Goal: Use online tool/utility: Utilize a website feature to perform a specific function

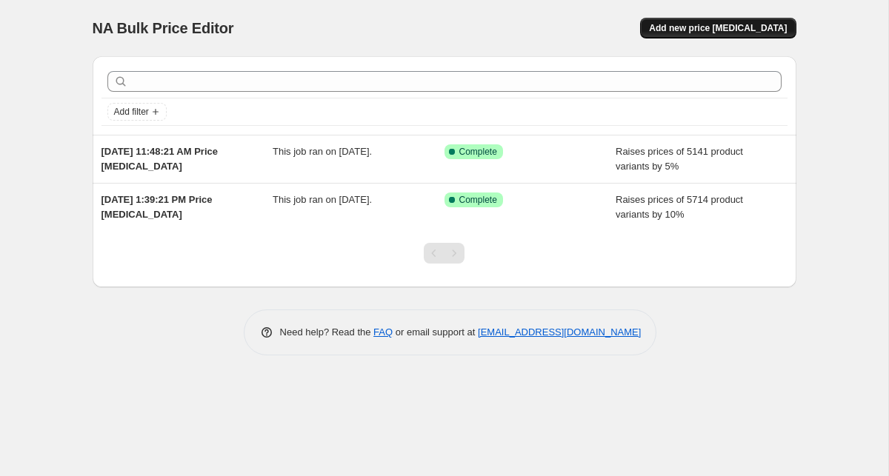
click at [723, 27] on span "Add new price change job" at bounding box center [718, 28] width 138 height 12
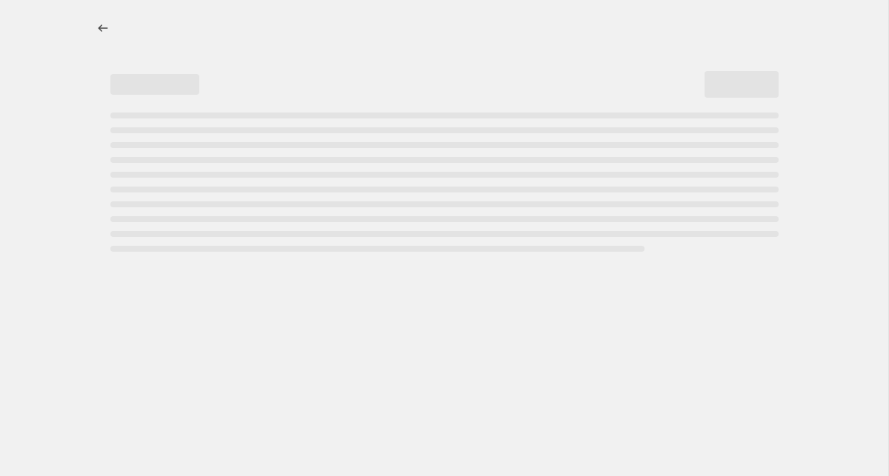
select select "percentage"
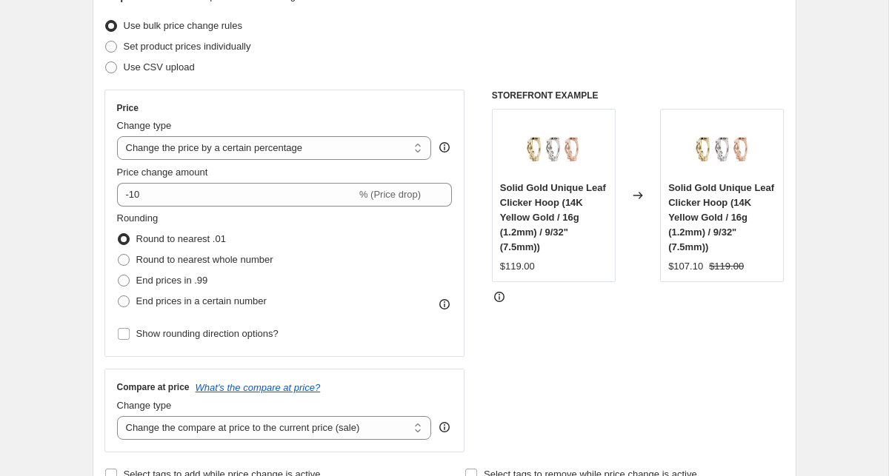
scroll to position [184, 0]
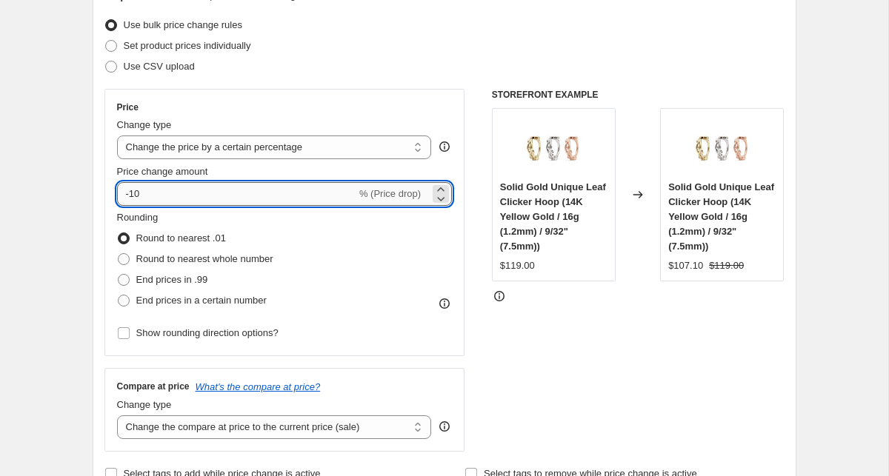
click at [210, 188] on input "-10" at bounding box center [236, 194] width 239 height 24
type input "18"
click at [122, 281] on span at bounding box center [124, 280] width 12 height 12
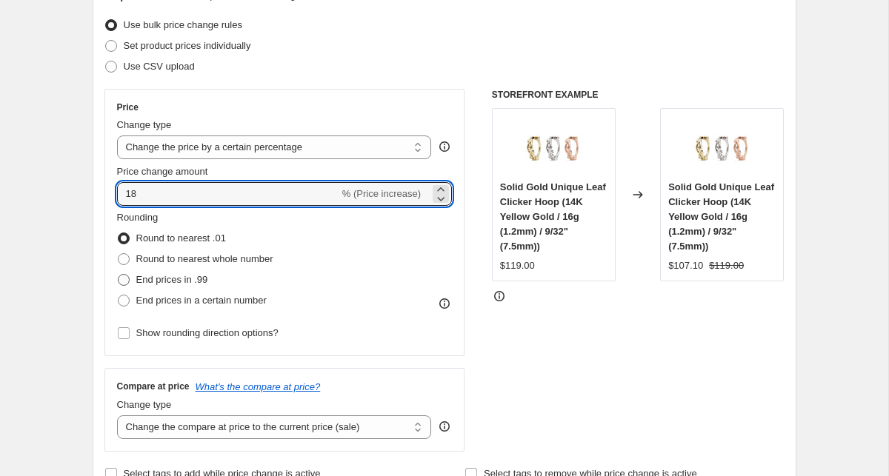
click at [119, 275] on input "End prices in .99" at bounding box center [118, 274] width 1 height 1
radio input "true"
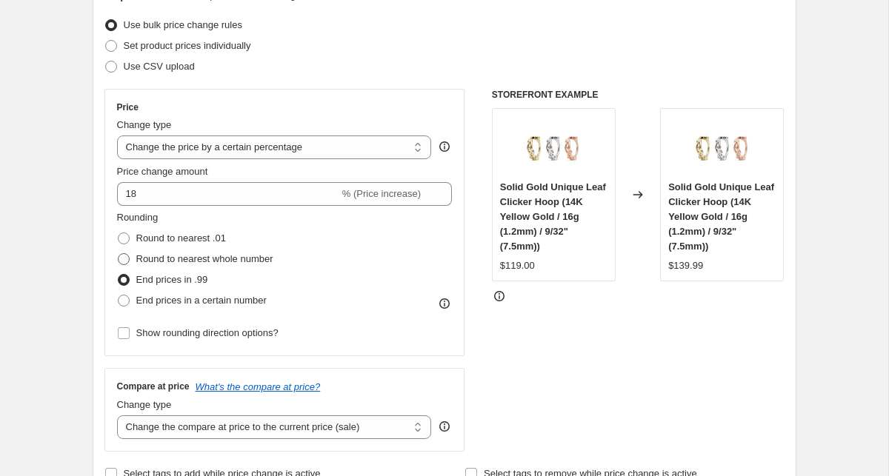
click at [123, 256] on span at bounding box center [124, 259] width 12 height 12
click at [119, 254] on input "Round to nearest whole number" at bounding box center [118, 253] width 1 height 1
radio input "true"
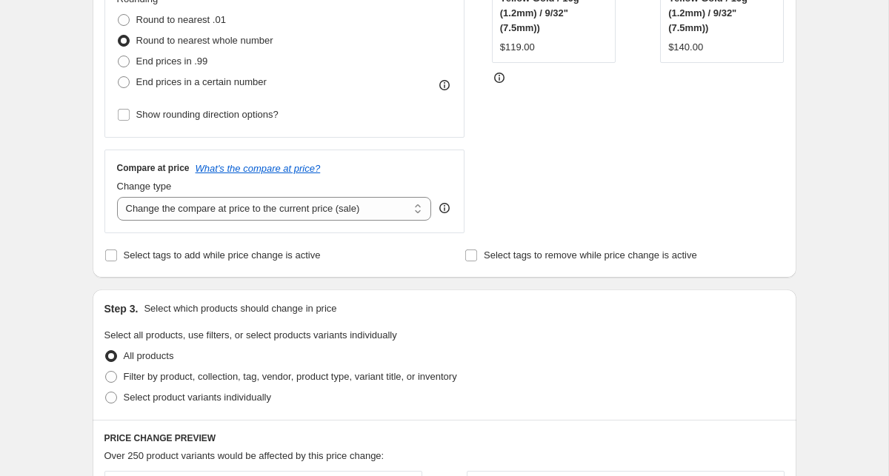
scroll to position [473, 0]
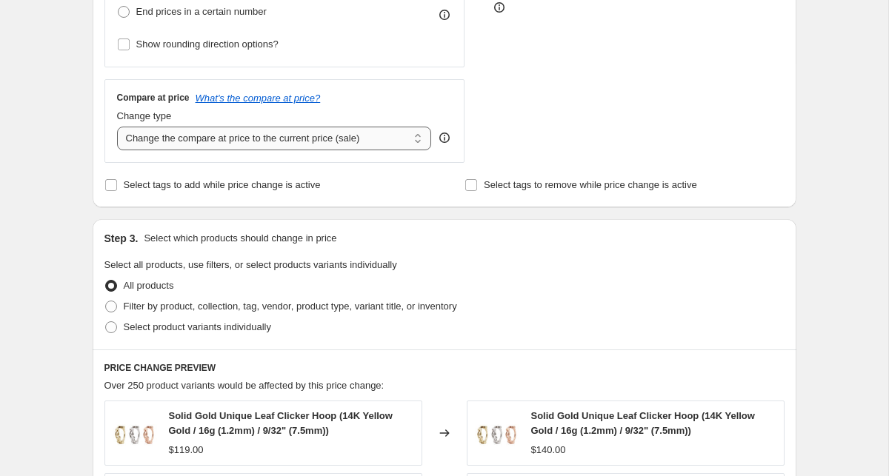
click at [231, 142] on select "Change the compare at price to the current price (sale) Change the compare at p…" at bounding box center [274, 139] width 315 height 24
select select "remove"
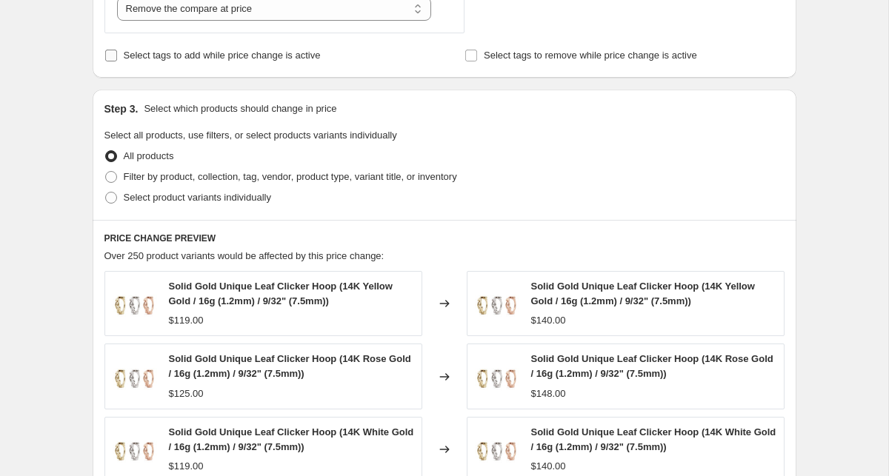
scroll to position [622, 0]
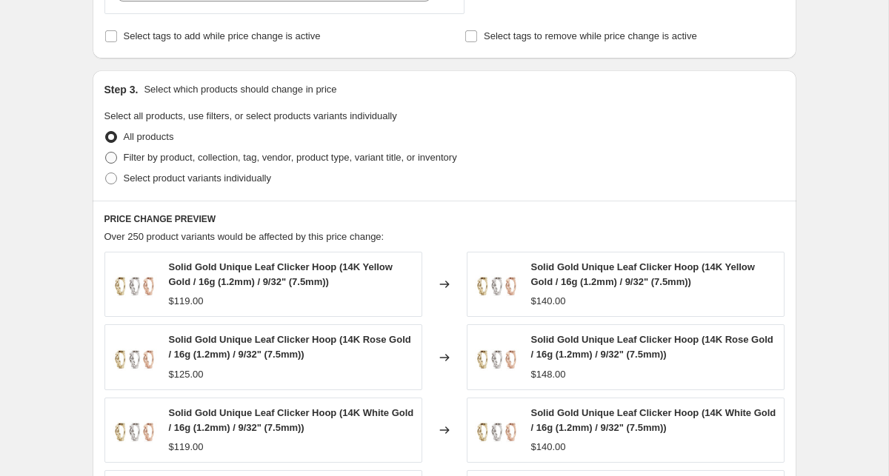
click at [114, 155] on span at bounding box center [111, 158] width 12 height 12
click at [106, 153] on input "Filter by product, collection, tag, vendor, product type, variant title, or inv…" at bounding box center [105, 152] width 1 height 1
radio input "true"
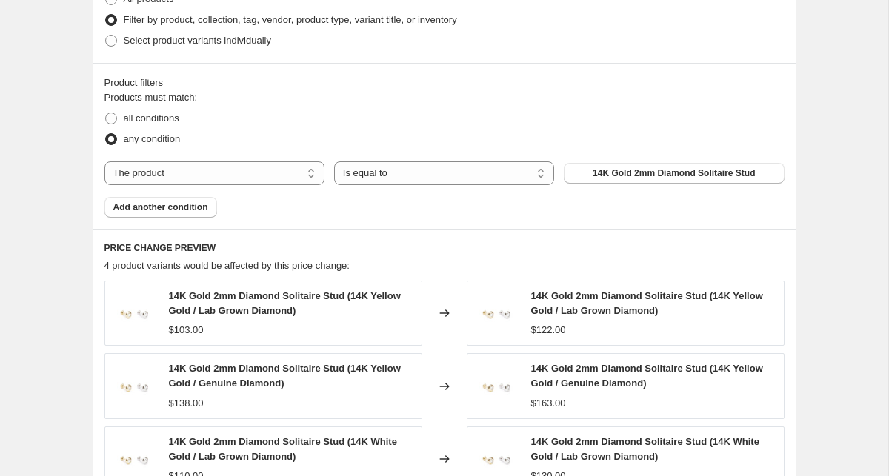
scroll to position [765, 0]
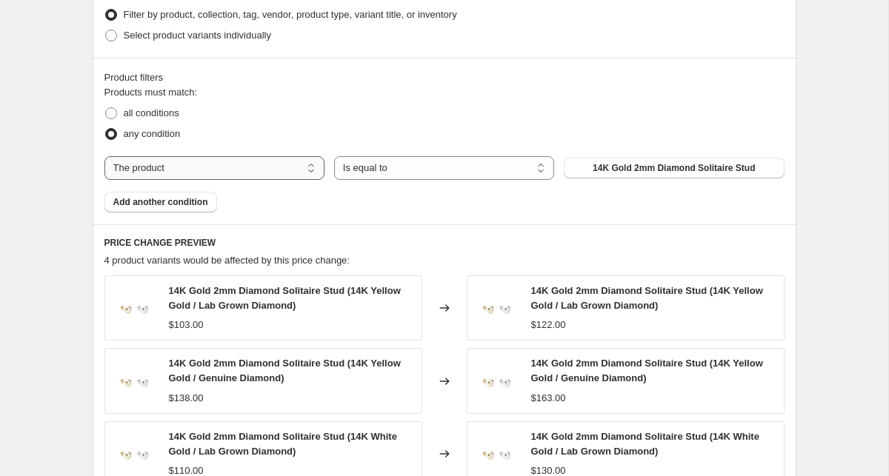
click at [255, 174] on select "The product The product's collection The product's tag The product's vendor The…" at bounding box center [214, 168] width 220 height 24
select select "product_type"
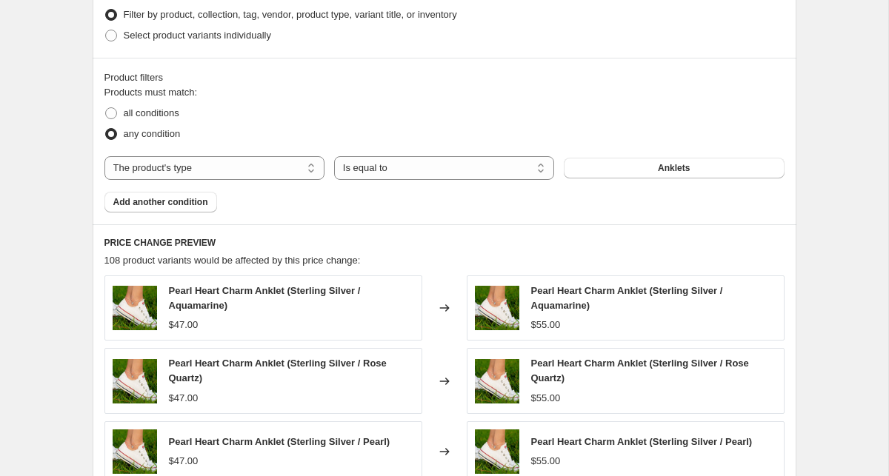
click at [580, 176] on button "Anklets" at bounding box center [674, 168] width 220 height 21
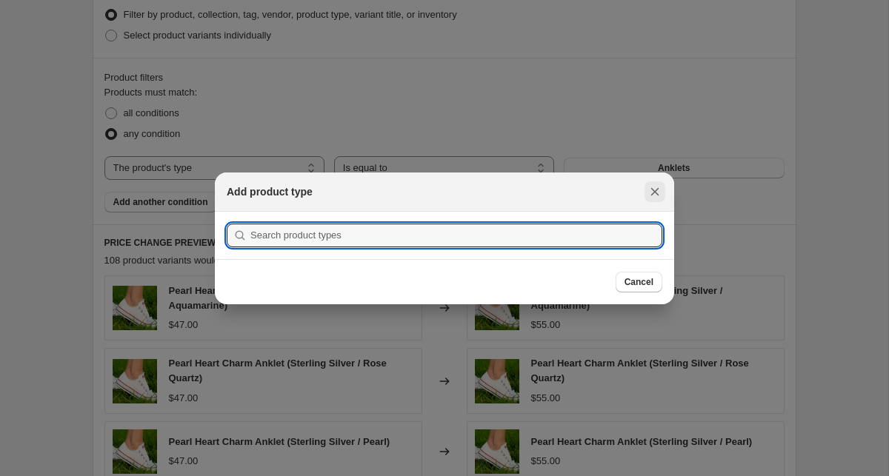
click at [653, 190] on icon "Close" at bounding box center [654, 191] width 15 height 15
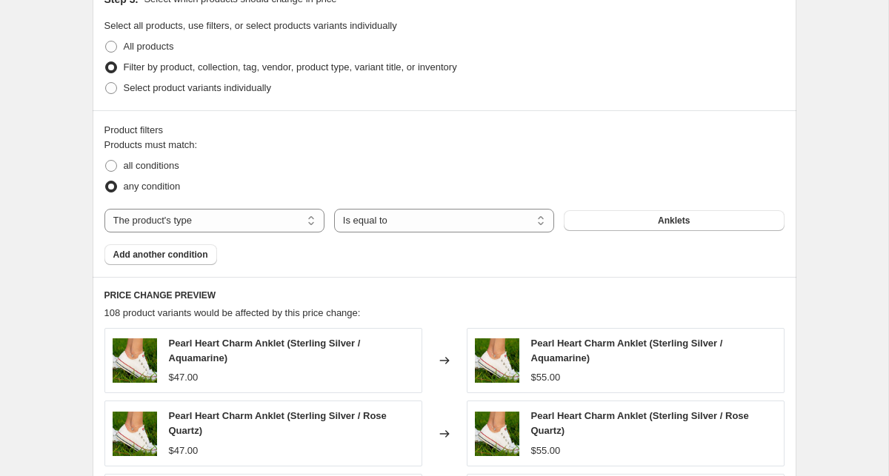
scroll to position [690, 0]
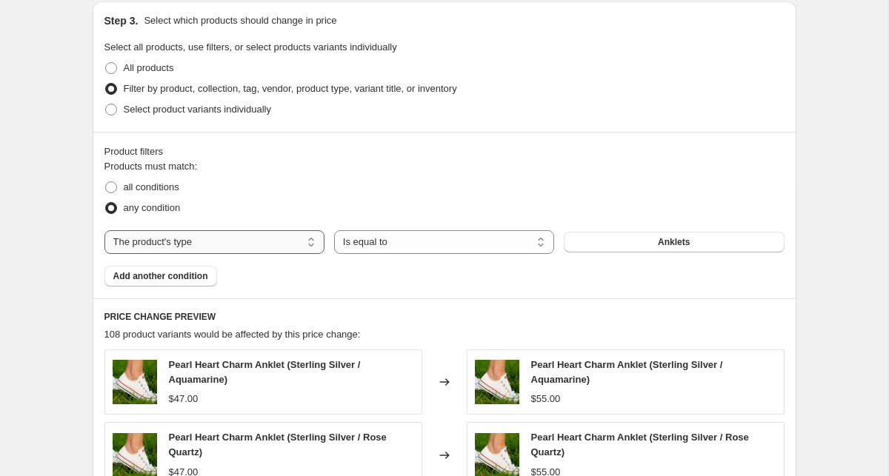
click at [240, 240] on select "The product The product's collection The product's tag The product's vendor The…" at bounding box center [214, 242] width 220 height 24
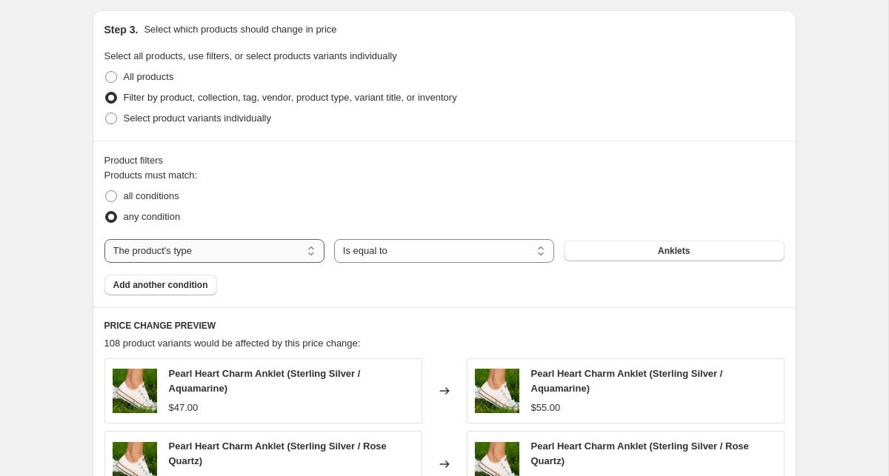
scroll to position [681, 0]
click at [159, 296] on div "Product filters Products must match: all conditions any condition The product T…" at bounding box center [445, 224] width 704 height 167
click at [159, 288] on span "Add another condition" at bounding box center [160, 286] width 95 height 12
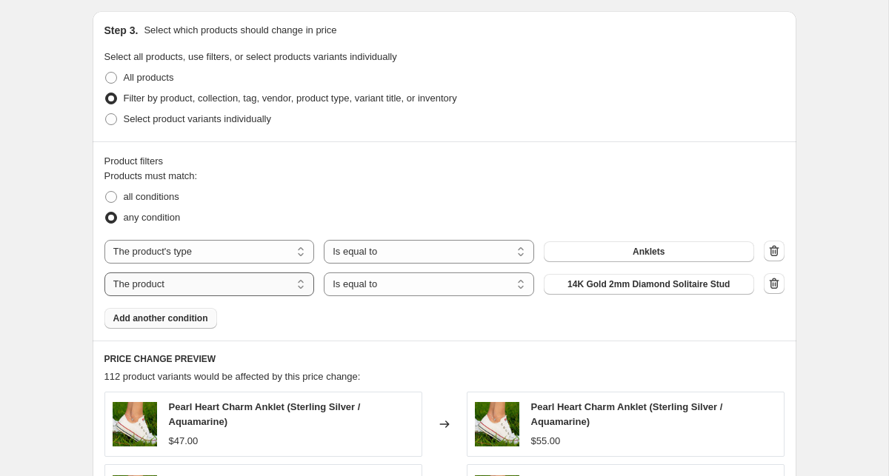
click at [159, 287] on select "The product The product's collection The product's tag The product's vendor The…" at bounding box center [209, 285] width 210 height 24
click at [430, 279] on select "Is equal to Is not equal to" at bounding box center [429, 285] width 210 height 24
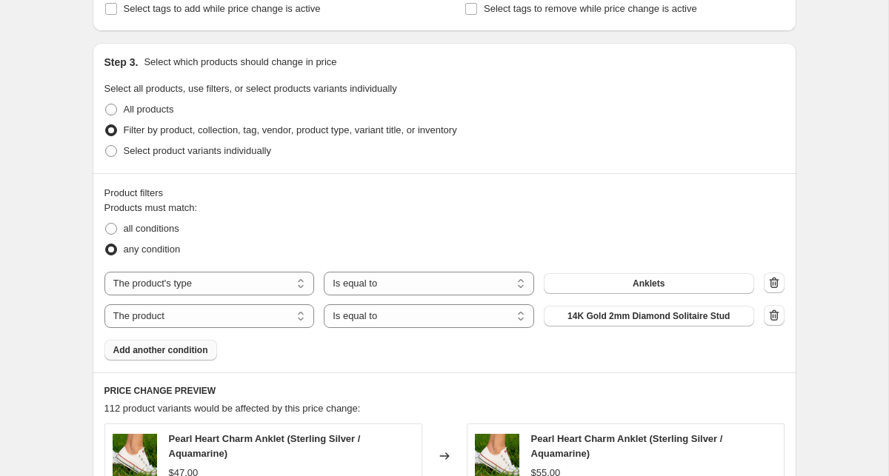
scroll to position [636, 0]
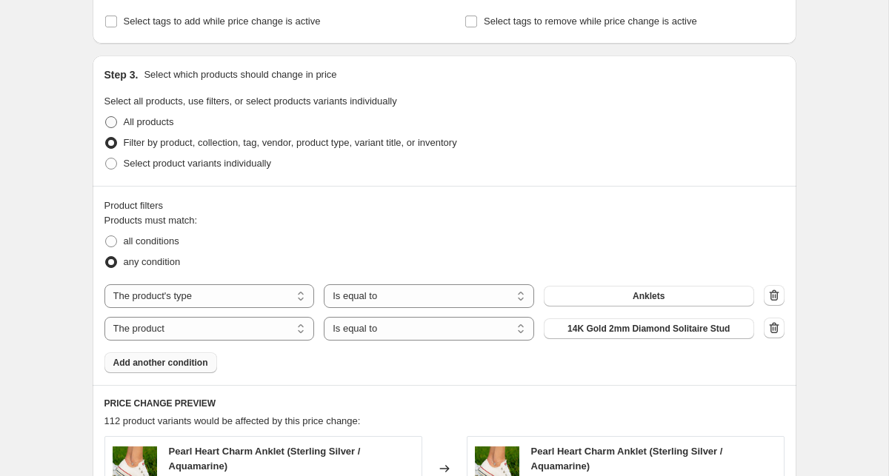
click at [113, 119] on span at bounding box center [111, 122] width 12 height 12
click at [106, 117] on input "All products" at bounding box center [105, 116] width 1 height 1
radio input "true"
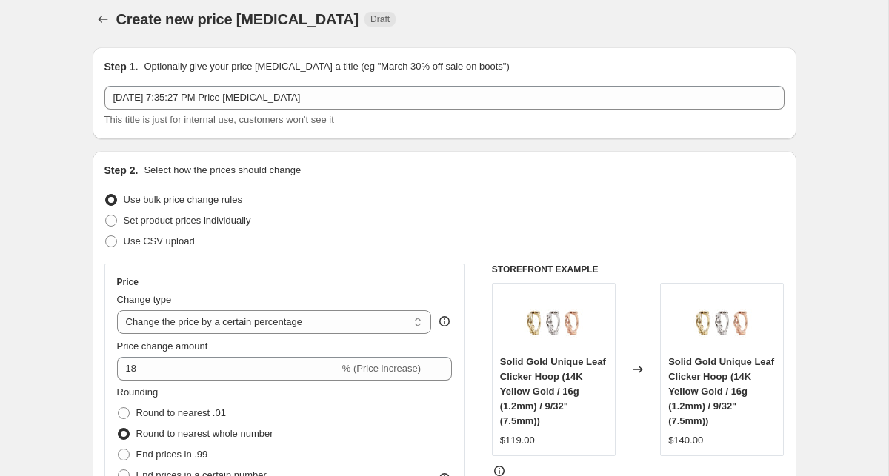
scroll to position [0, 0]
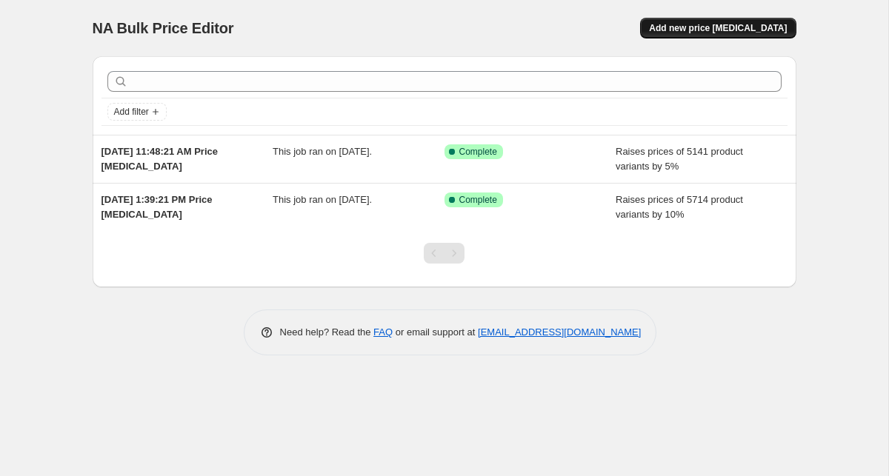
click at [679, 30] on span "Add new price change job" at bounding box center [718, 28] width 138 height 12
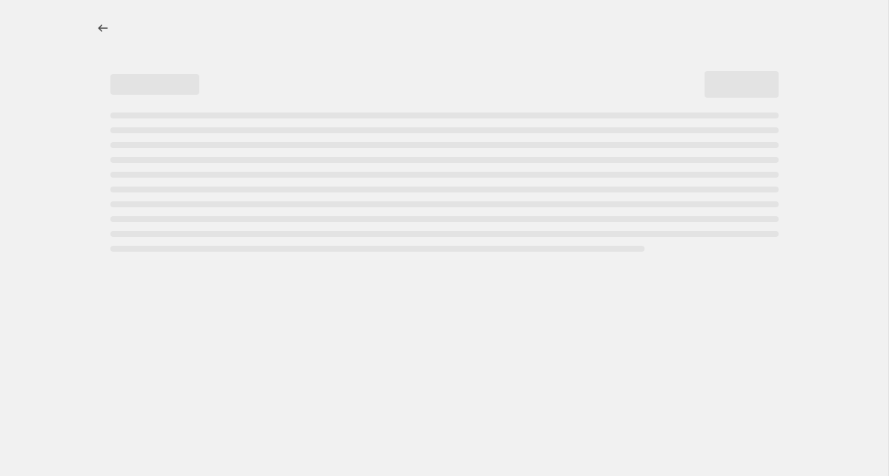
select select "percentage"
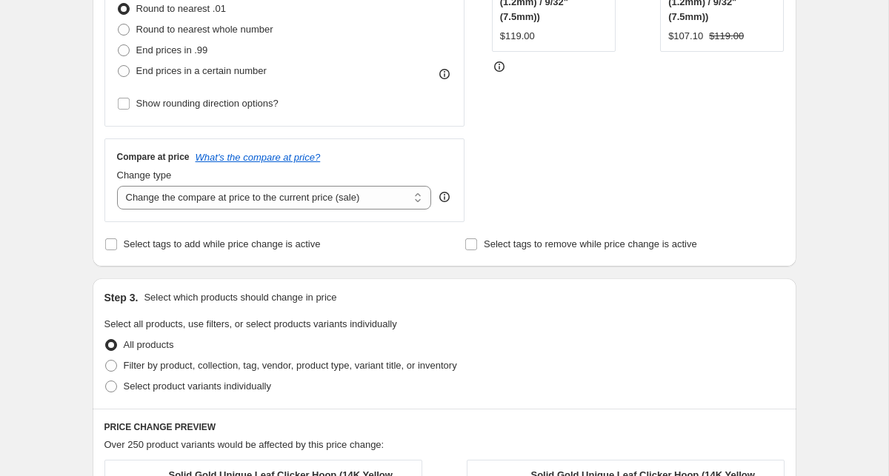
scroll to position [420, 0]
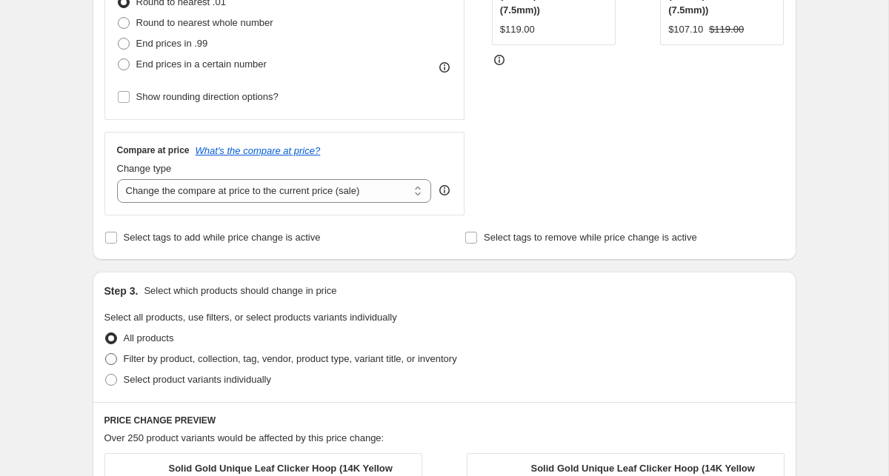
click at [107, 358] on span at bounding box center [111, 359] width 12 height 12
click at [106, 354] on input "Filter by product, collection, tag, vendor, product type, variant title, or inv…" at bounding box center [105, 353] width 1 height 1
radio input "true"
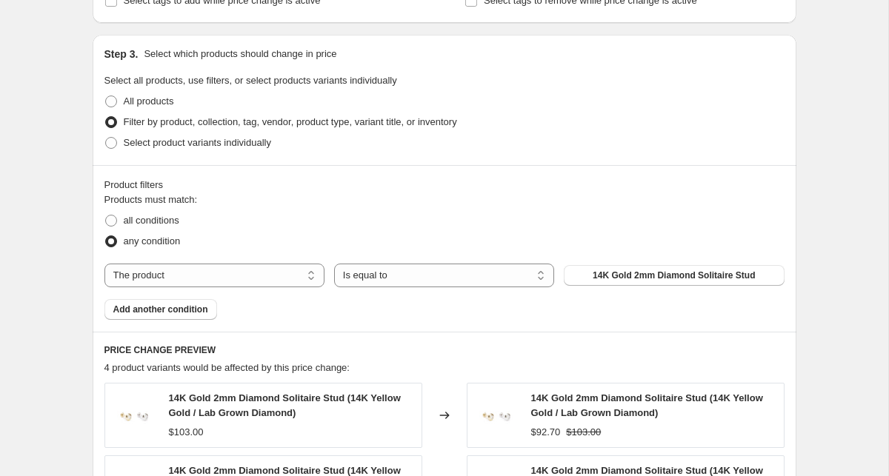
scroll to position [690, 0]
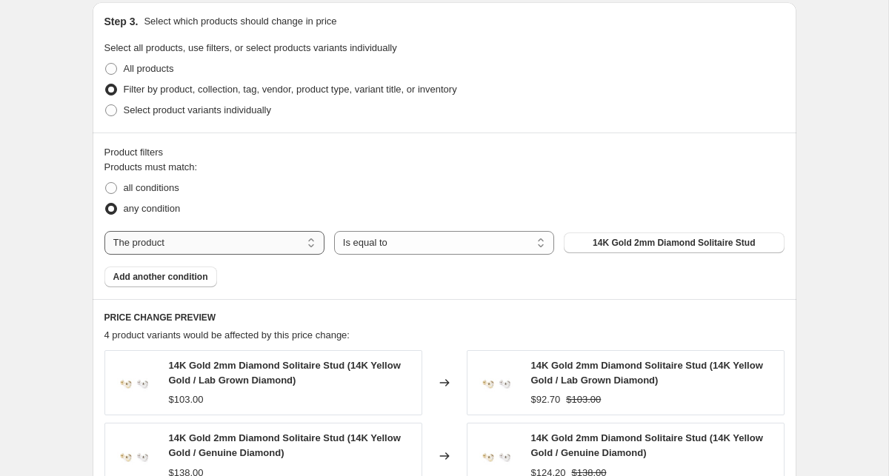
click at [224, 242] on select "The product The product's collection The product's tag The product's vendor The…" at bounding box center [214, 243] width 220 height 24
select select "product_status"
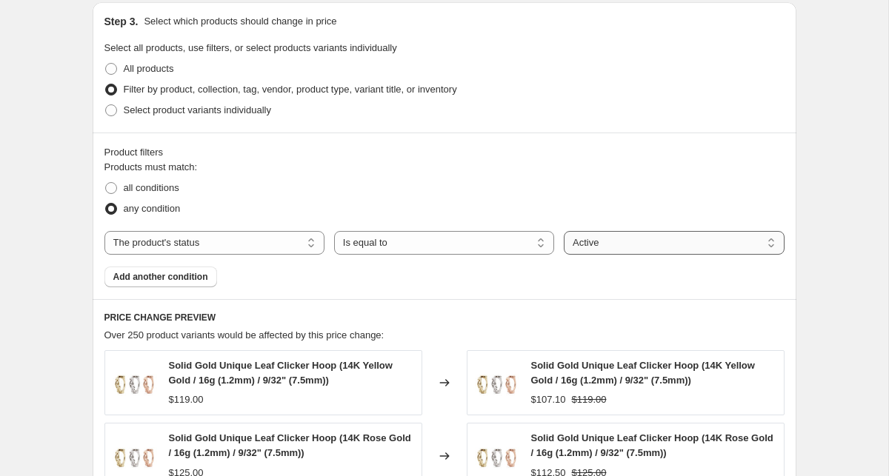
click at [596, 241] on select "Active Draft Archived" at bounding box center [674, 243] width 220 height 24
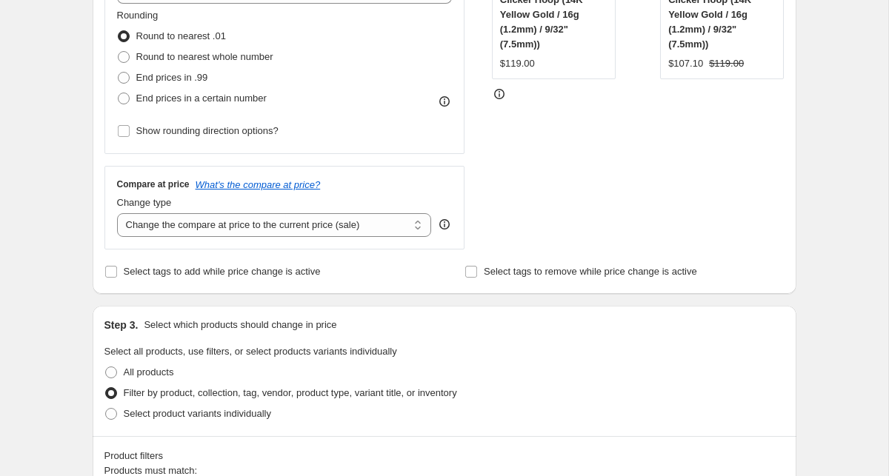
scroll to position [0, 0]
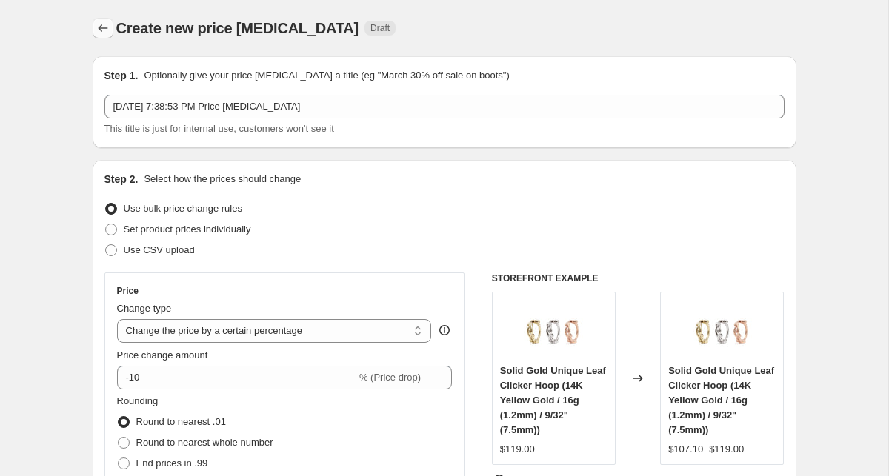
click at [107, 34] on icon "Price change jobs" at bounding box center [103, 28] width 15 height 15
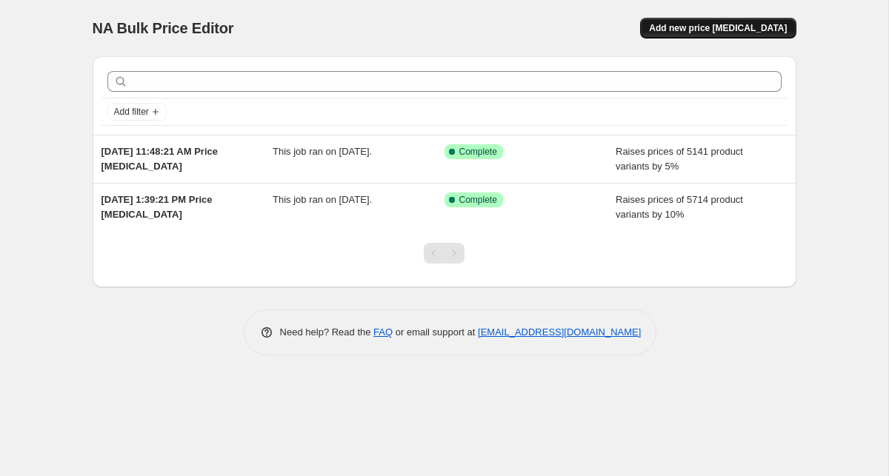
click at [724, 37] on button "Add new price change job" at bounding box center [718, 28] width 156 height 21
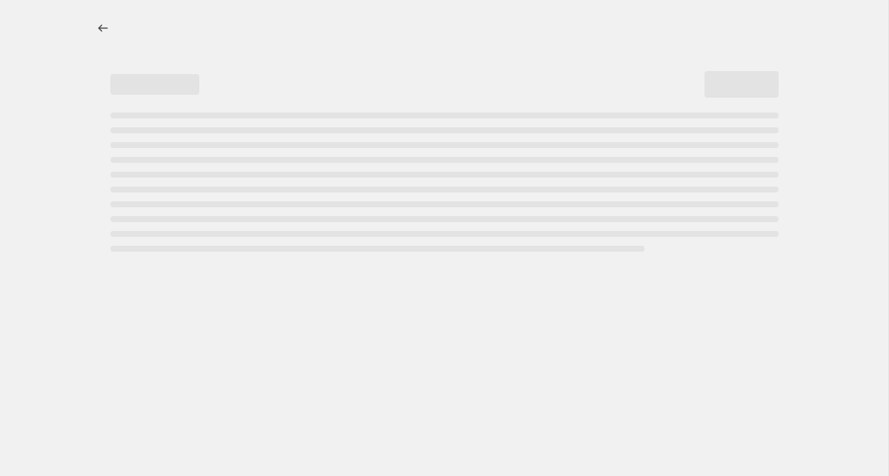
select select "percentage"
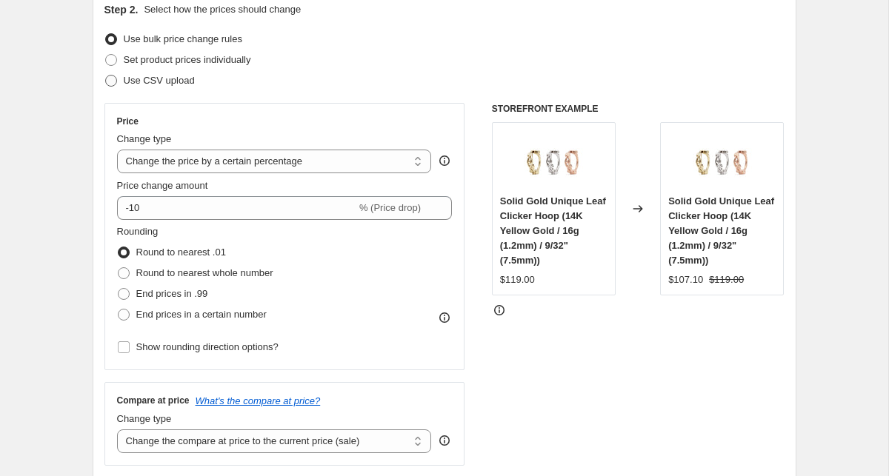
scroll to position [172, 0]
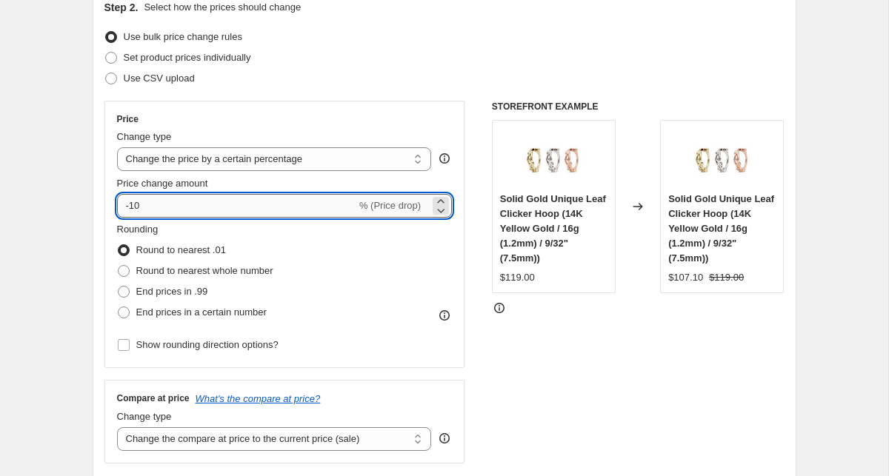
click at [193, 199] on input "-10" at bounding box center [236, 206] width 239 height 24
type input "18"
click at [123, 274] on span at bounding box center [124, 271] width 12 height 12
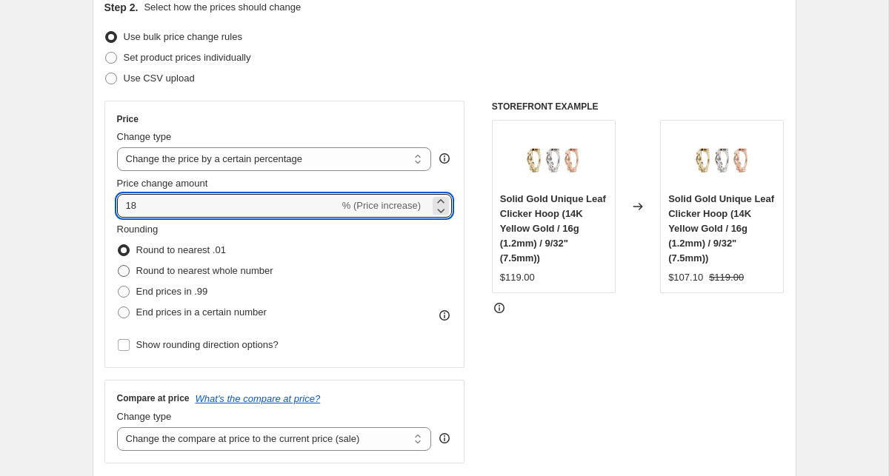
click at [119, 266] on input "Round to nearest whole number" at bounding box center [118, 265] width 1 height 1
radio input "true"
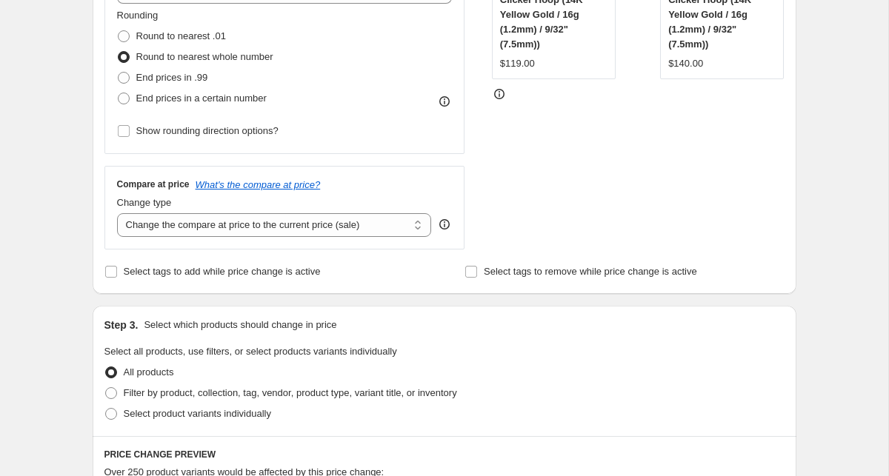
scroll to position [399, 0]
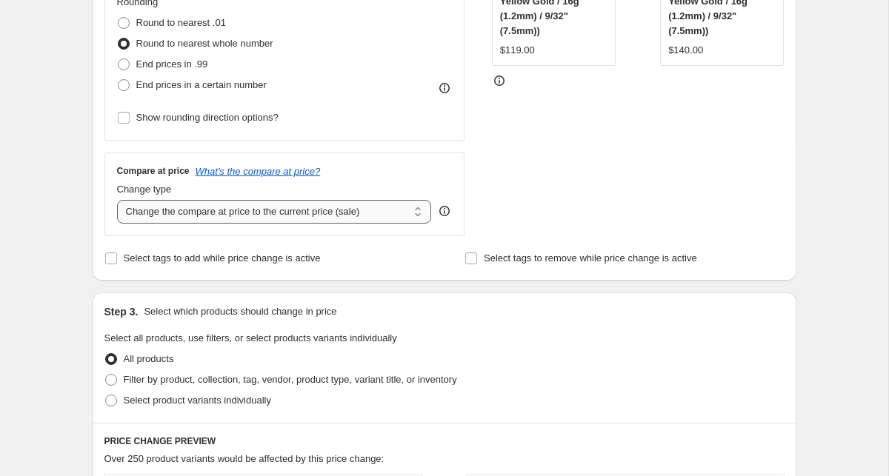
click at [284, 204] on select "Change the compare at price to the current price (sale) Change the compare at p…" at bounding box center [274, 212] width 315 height 24
select select "remove"
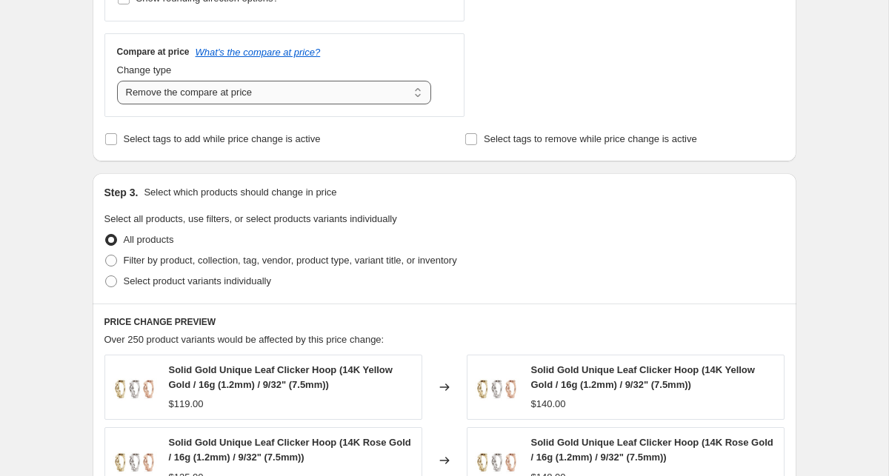
scroll to position [526, 0]
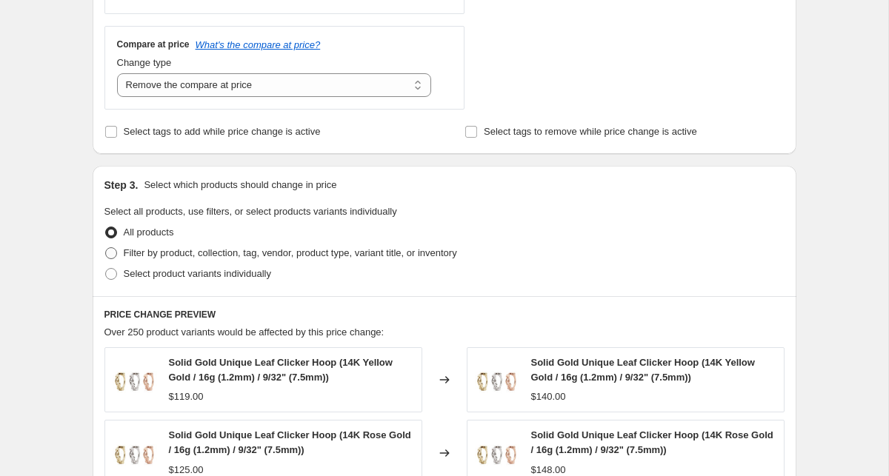
click at [110, 252] on span at bounding box center [111, 253] width 12 height 12
click at [106, 248] on input "Filter by product, collection, tag, vendor, product type, variant title, or inv…" at bounding box center [105, 247] width 1 height 1
radio input "true"
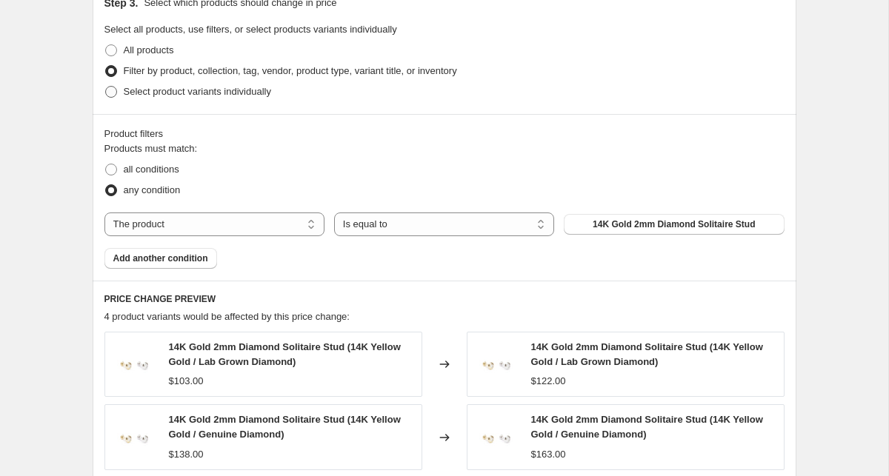
scroll to position [722, 0]
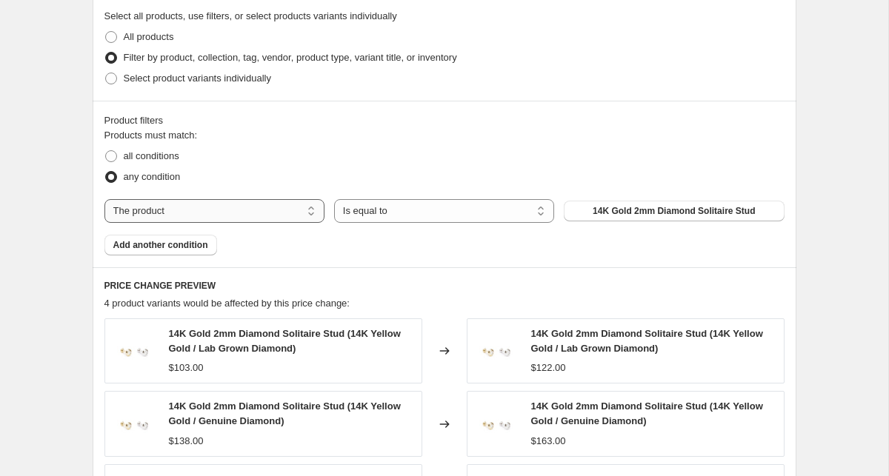
click at [251, 205] on select "The product The product's collection The product's tag The product's vendor The…" at bounding box center [214, 211] width 220 height 24
select select "product_status"
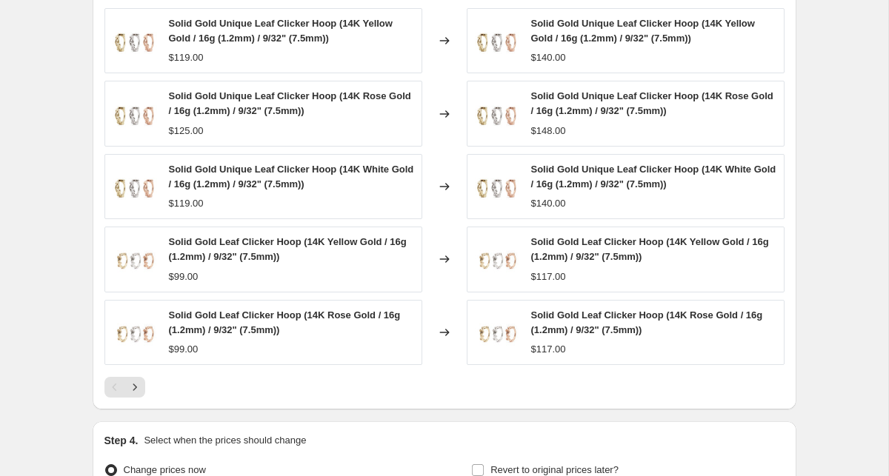
scroll to position [1195, 0]
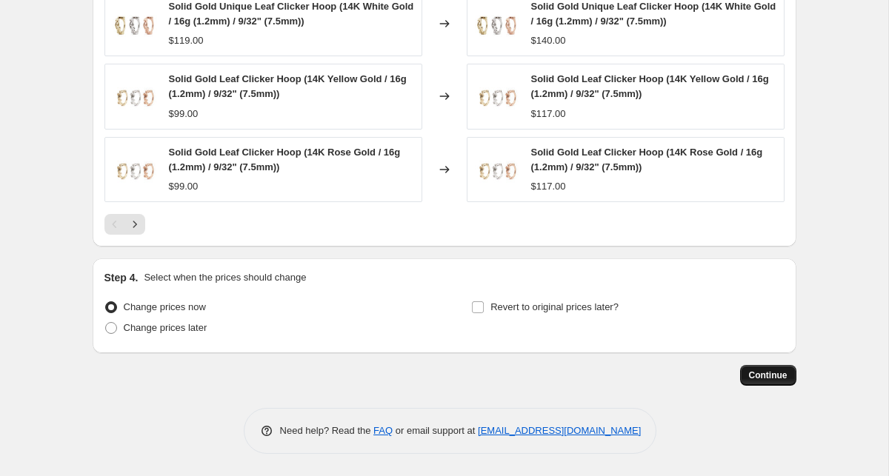
click at [753, 365] on button "Continue" at bounding box center [768, 375] width 56 height 21
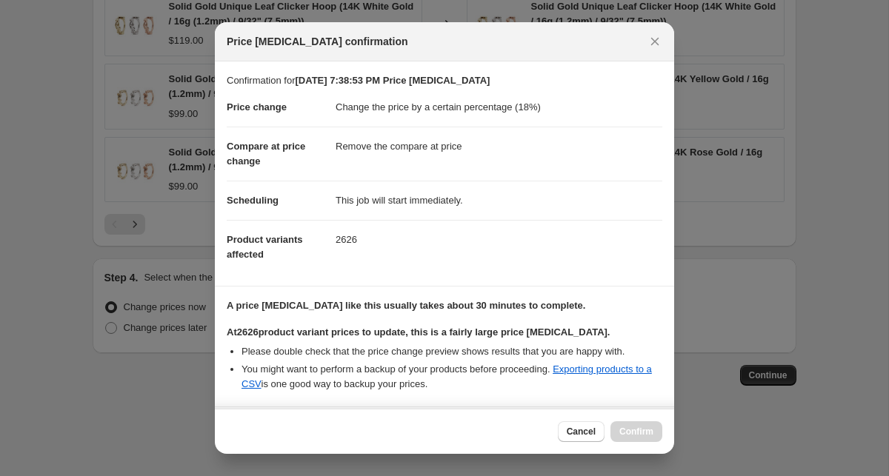
scroll to position [138, 0]
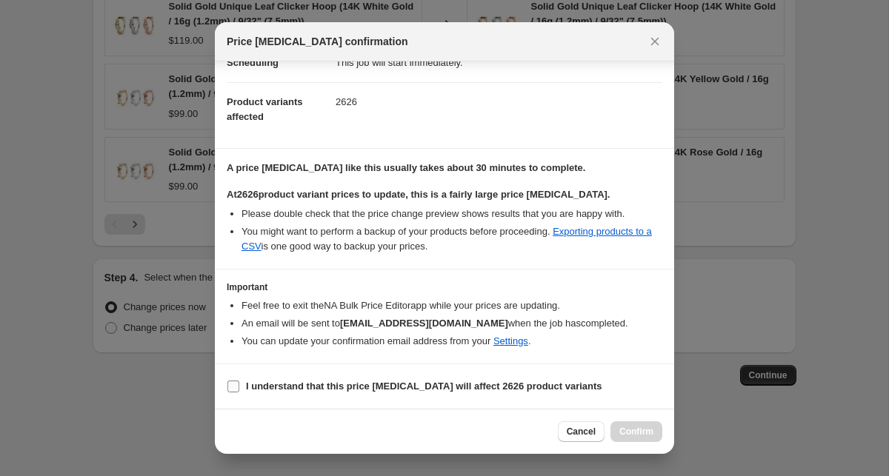
click at [476, 390] on b "I understand that this price change job will affect 2626 product variants" at bounding box center [424, 386] width 356 height 11
click at [239, 390] on input "I understand that this price change job will affect 2626 product variants" at bounding box center [233, 387] width 12 height 12
checkbox input "true"
click at [638, 434] on span "Confirm" at bounding box center [636, 432] width 34 height 12
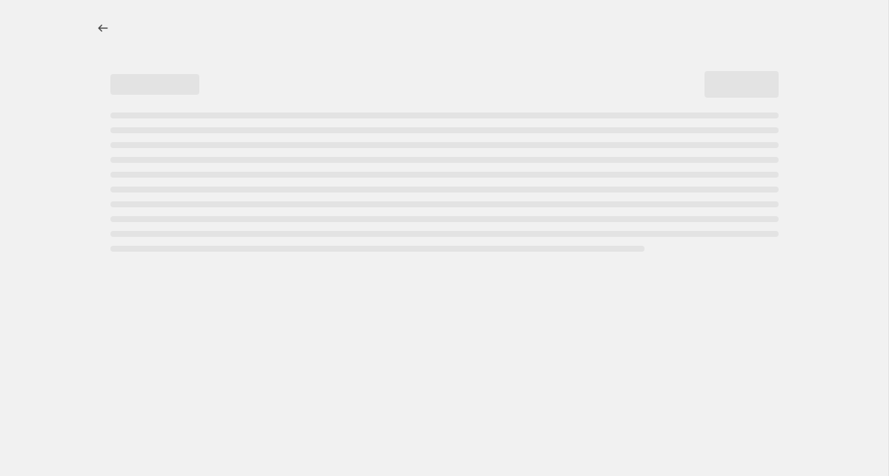
select select "percentage"
select select "remove"
select select "percentage"
select select "remove"
select select "product_status"
